Goal: Find specific page/section: Find specific page/section

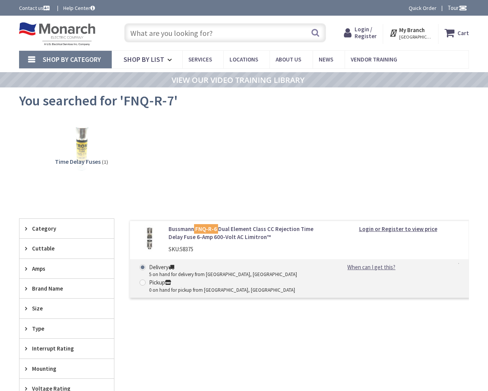
type input "Ririe Hwy, Rigby, ID 83442, USA"
